Goal: Transaction & Acquisition: Book appointment/travel/reservation

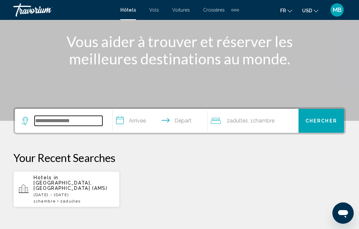
click at [48, 125] on input "Search widget" at bounding box center [69, 121] width 68 height 10
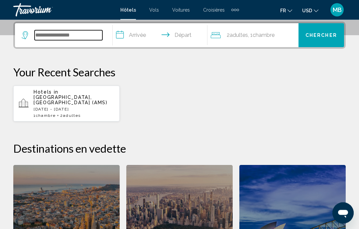
scroll to position [164, 0]
type input "*"
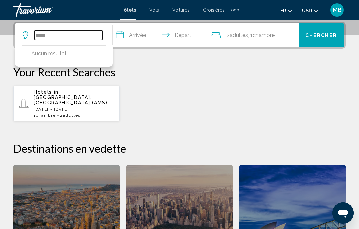
type input "*****"
click at [133, 37] on input "**********" at bounding box center [161, 36] width 97 height 26
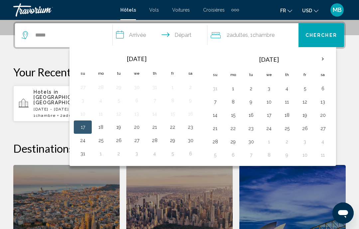
click at [254, 104] on button "9" at bounding box center [251, 101] width 11 height 9
click at [322, 105] on button "13" at bounding box center [322, 101] width 11 height 9
type input "**********"
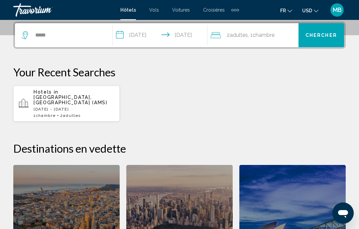
click at [308, 42] on button "Chercher" at bounding box center [322, 35] width 46 height 24
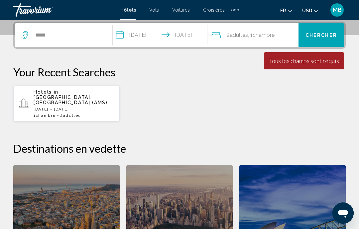
click at [237, 11] on div "Extra navigation items" at bounding box center [238, 10] width 2 height 2
click at [218, 104] on div "Hotels in [GEOGRAPHIC_DATA], [GEOGRAPHIC_DATA] (AMS) [DATE] - [DATE] 1 Chambre …" at bounding box center [179, 103] width 332 height 37
click at [326, 39] on button "Chercher" at bounding box center [322, 35] width 46 height 24
click at [303, 66] on div "La durée minimum du séjour est de 1 jours Tous les champs sont requis Children …" at bounding box center [304, 60] width 80 height 17
click at [81, 38] on input "*****" at bounding box center [69, 35] width 68 height 10
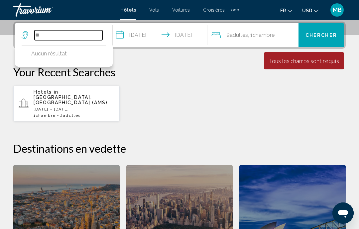
type input "*"
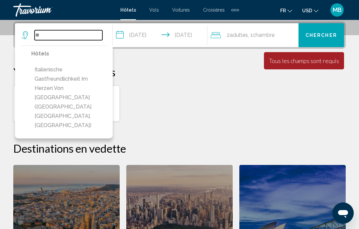
type input "*"
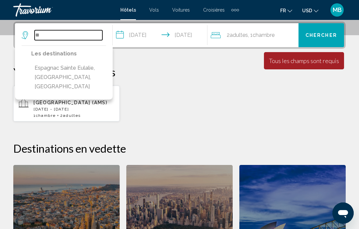
type input "*"
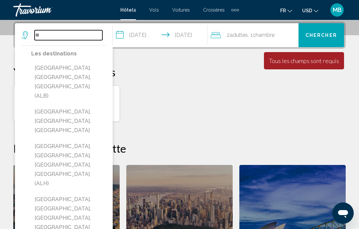
type input "*"
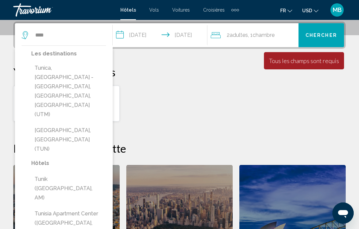
click at [47, 124] on button "[GEOGRAPHIC_DATA], [GEOGRAPHIC_DATA] (TUN)" at bounding box center [68, 139] width 75 height 31
type input "**********"
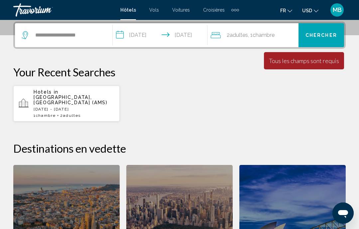
click at [325, 31] on button "Chercher" at bounding box center [322, 35] width 46 height 24
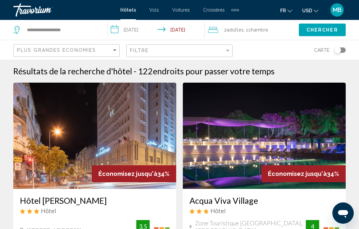
scroll to position [1, 0]
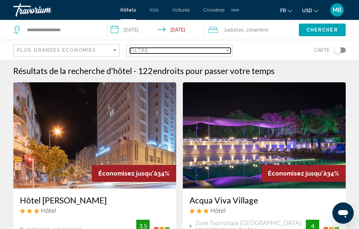
click at [223, 49] on div "Filtre" at bounding box center [177, 50] width 95 height 5
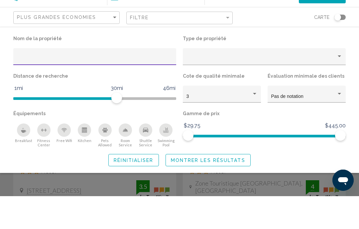
scroll to position [10, 0]
click at [169, 157] on div "Swimming Pool" at bounding box center [165, 163] width 13 height 13
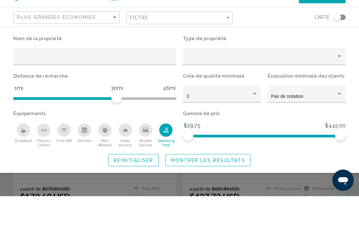
scroll to position [69, 0]
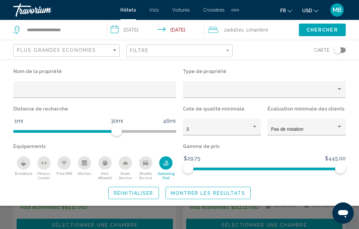
click at [22, 161] on icon "Breakfast" at bounding box center [23, 163] width 5 height 5
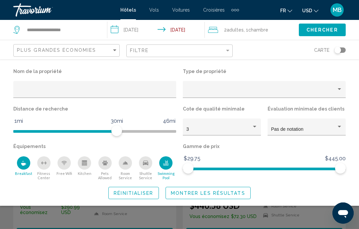
click at [202, 193] on span "Montrer les résultats" at bounding box center [208, 193] width 74 height 5
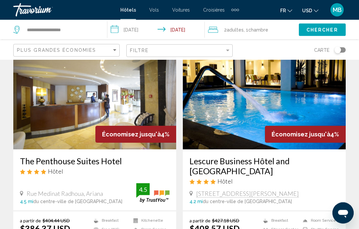
scroll to position [1015, 0]
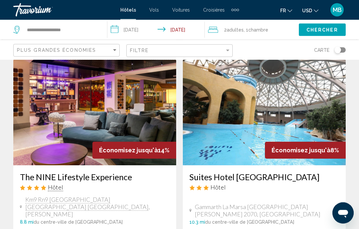
click at [330, 118] on img "Main content" at bounding box center [264, 113] width 163 height 106
